Goal: Find contact information: Find contact information

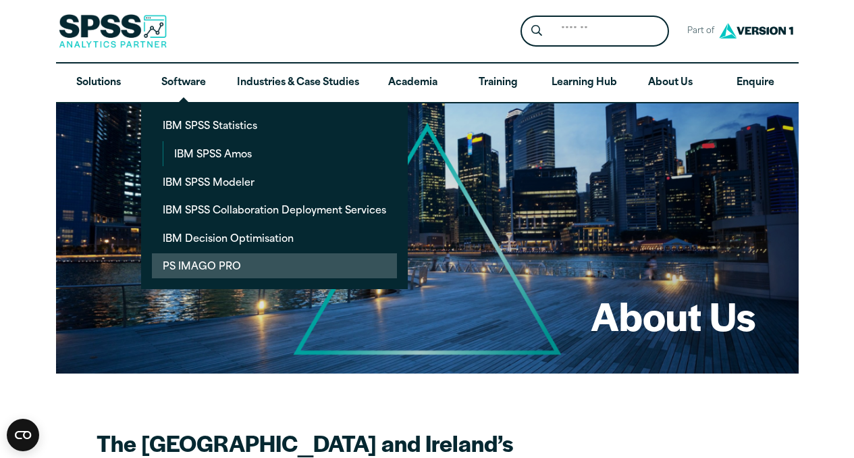
click at [215, 265] on link "PS IMAGO PRO" at bounding box center [274, 265] width 245 height 25
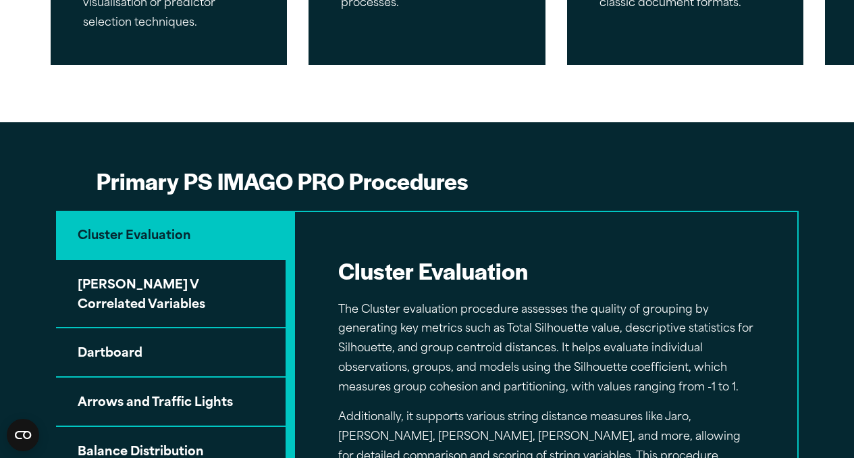
scroll to position [957, 0]
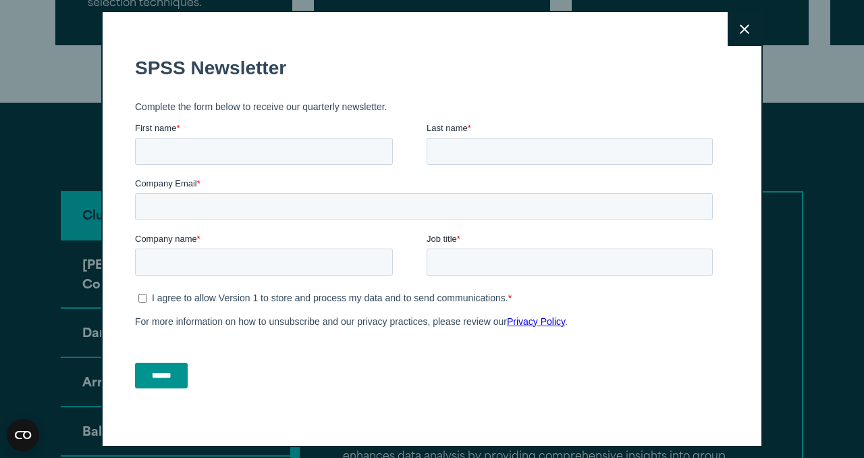
click at [740, 32] on icon at bounding box center [744, 28] width 9 height 9
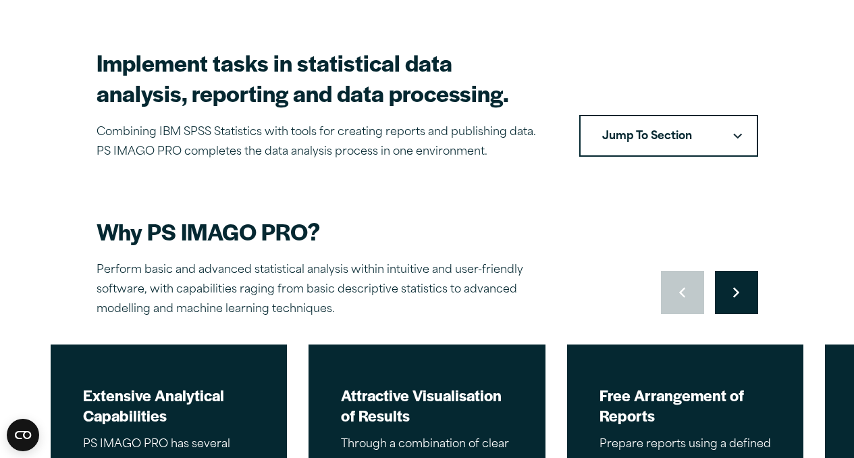
scroll to position [0, 0]
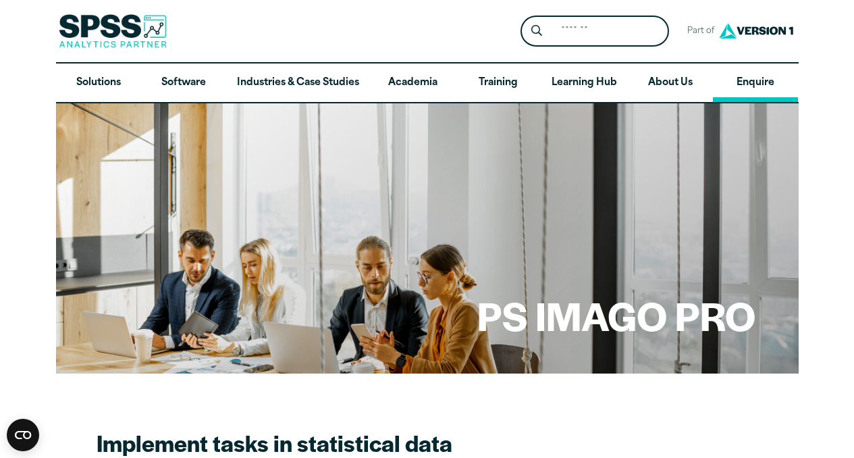
click at [758, 82] on link "Enquire" at bounding box center [755, 82] width 85 height 39
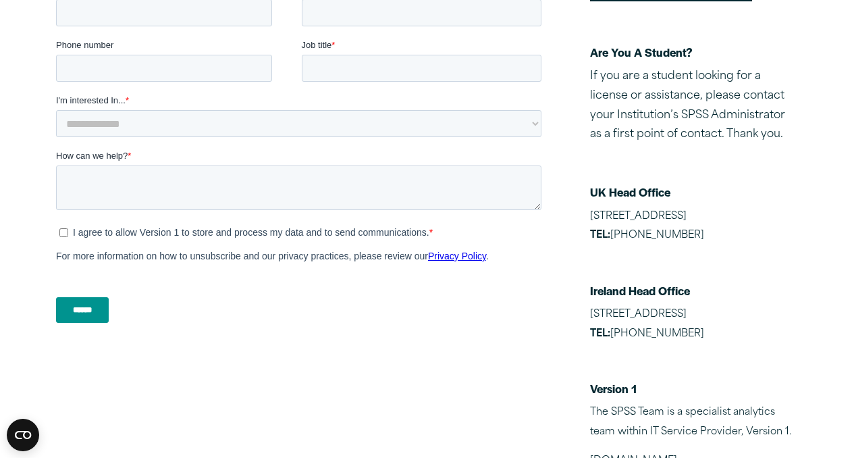
scroll to position [479, 0]
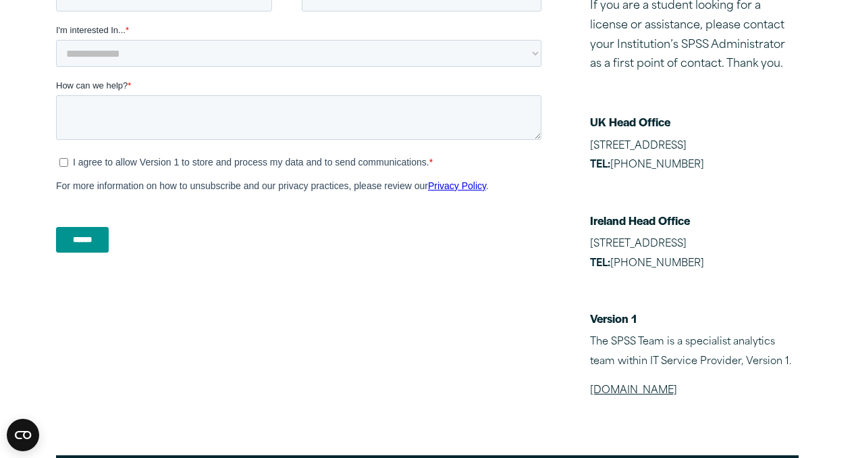
drag, startPoint x: 702, startPoint y: 304, endPoint x: 587, endPoint y: 272, distance: 119.9
click at [587, 272] on div "Having Issues? Log A Support Ticket Are You A Student? If you are a student loo…" at bounding box center [427, 129] width 743 height 543
copy p "Millennium House, Millennium Walkway, Dublin 1, D01 F5P8 TEL: +353 1 865 7800"
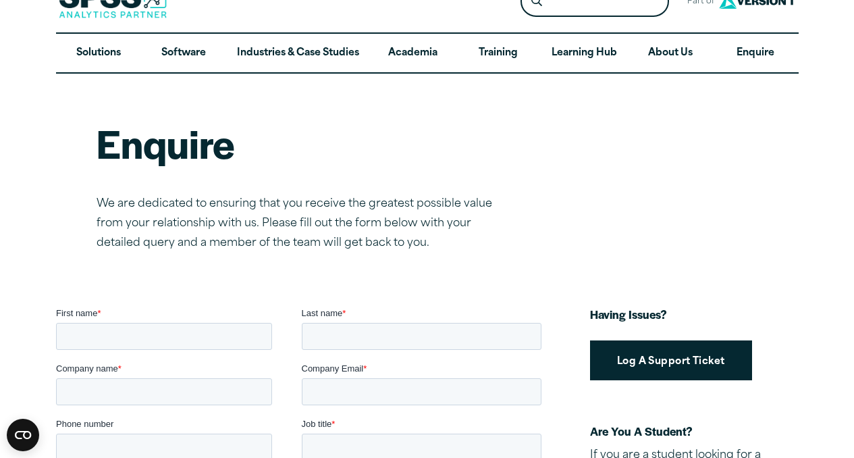
scroll to position [0, 0]
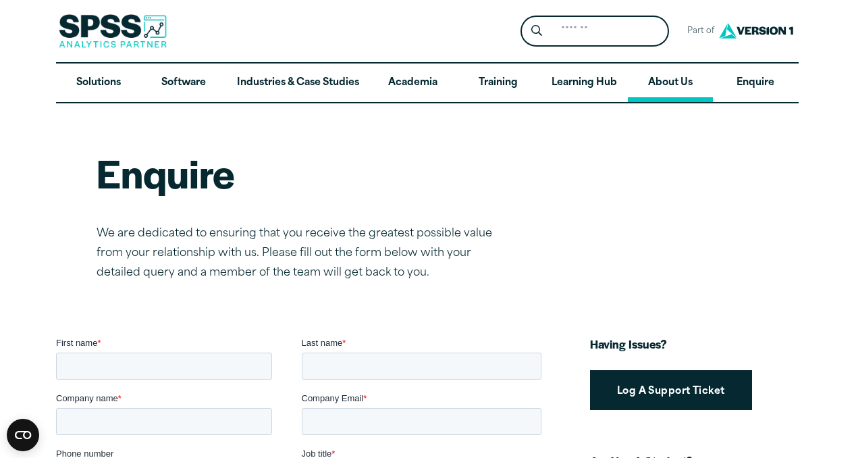
click at [672, 88] on link "About Us" at bounding box center [670, 82] width 85 height 39
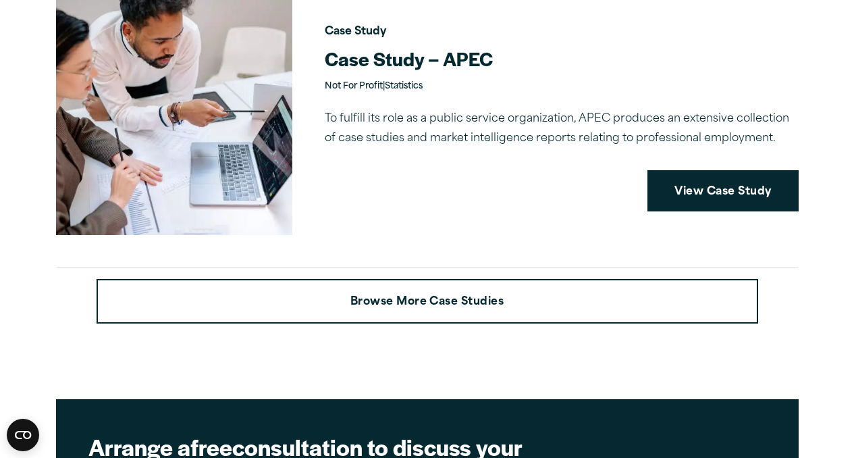
scroll to position [3306, 0]
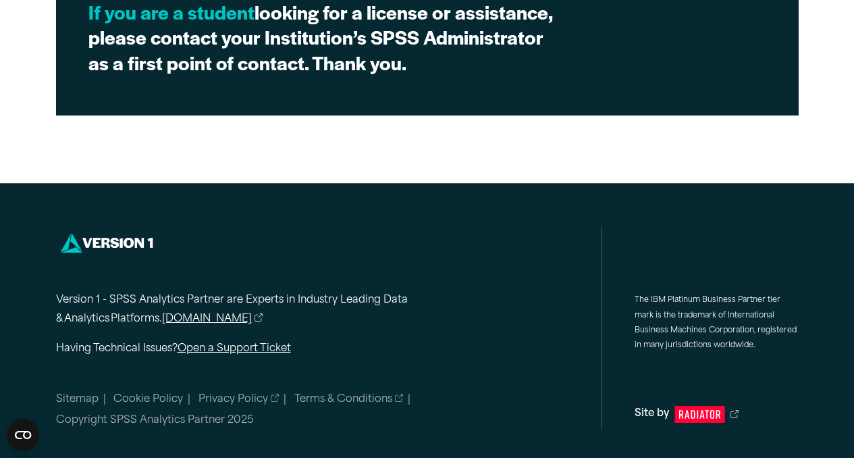
scroll to position [1009, 0]
